Goal: Task Accomplishment & Management: Complete application form

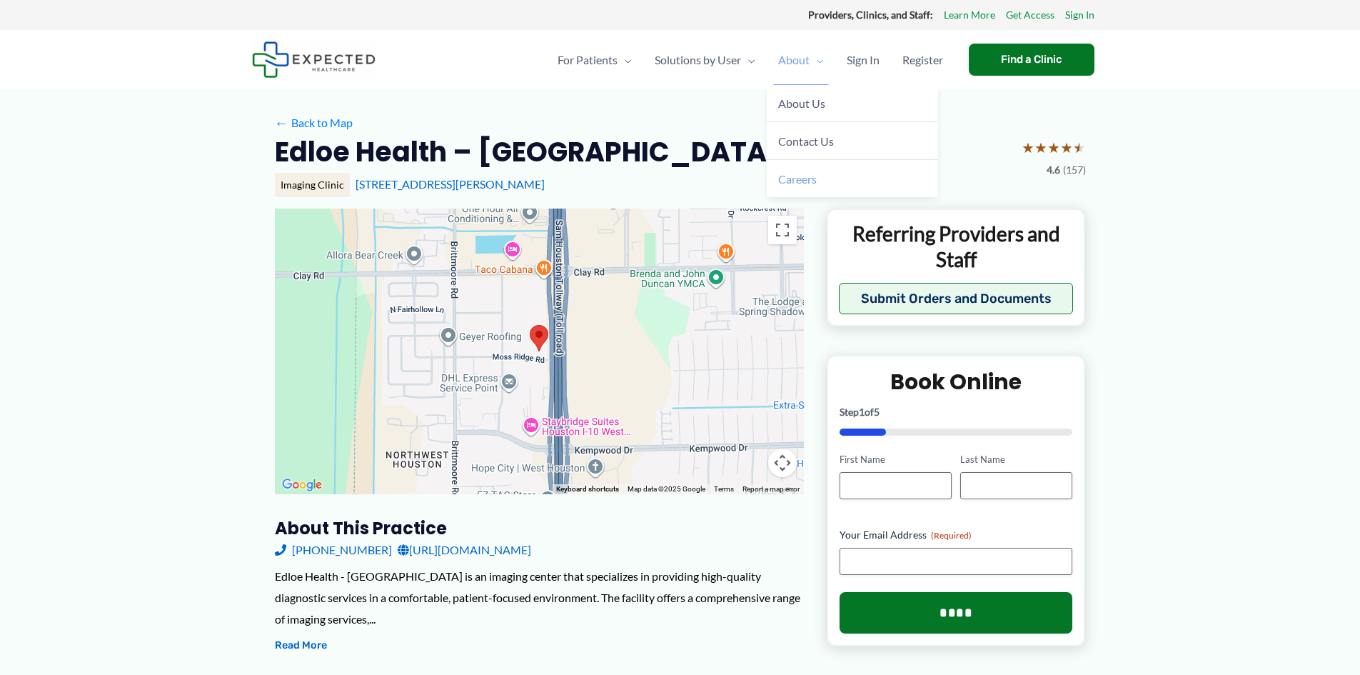
click at [806, 183] on span "Careers" at bounding box center [797, 179] width 39 height 14
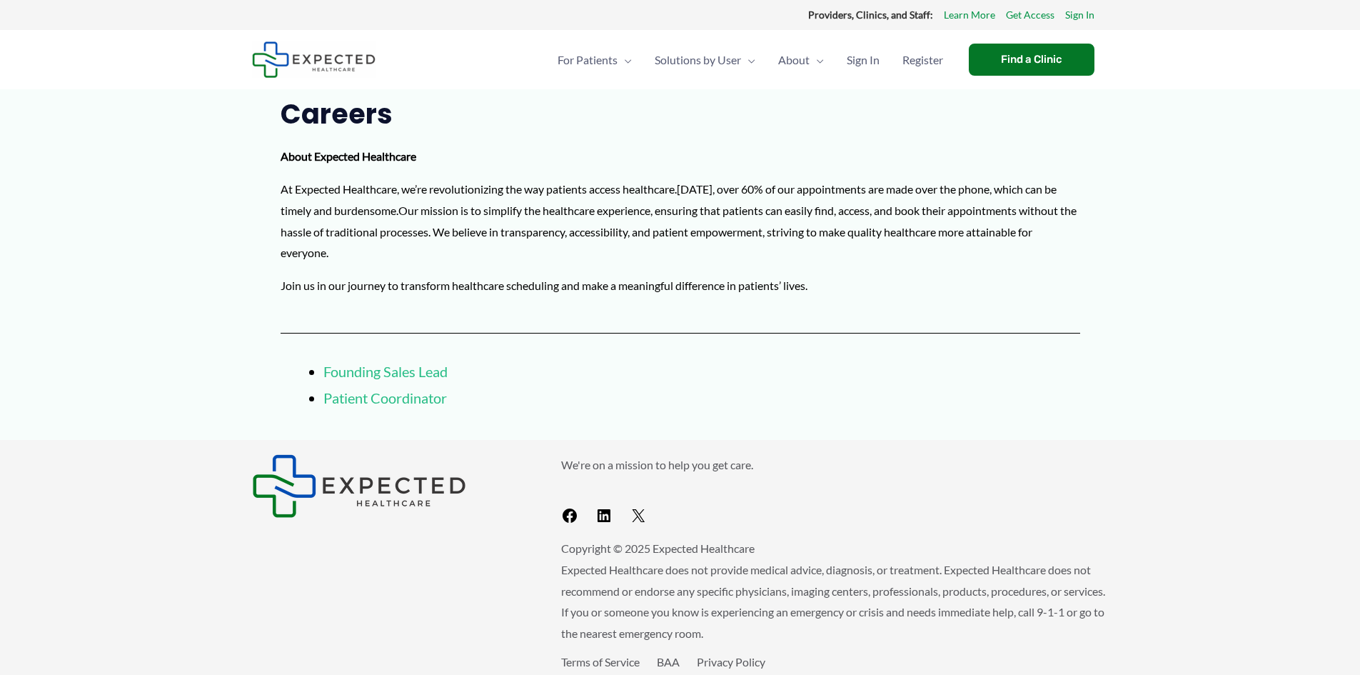
click at [493, 271] on div "About Expected Healthcare At Expected Healthcare, we’re revolutionizing the way…" at bounding box center [681, 221] width 800 height 150
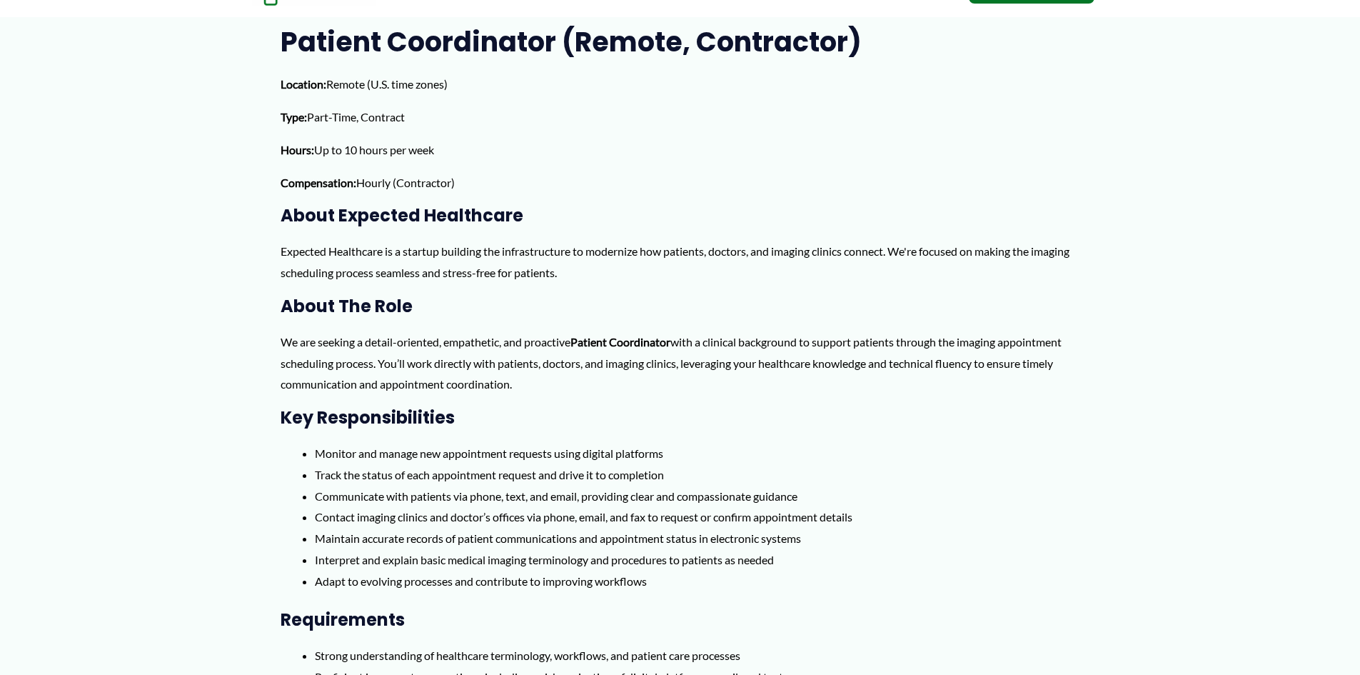
scroll to position [71, 0]
